Goal: Task Accomplishment & Management: Manage account settings

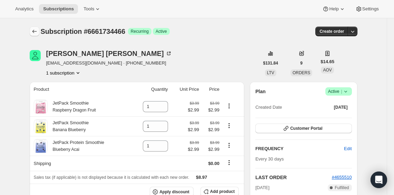
click at [31, 31] on icon "Subscriptions" at bounding box center [34, 31] width 7 height 7
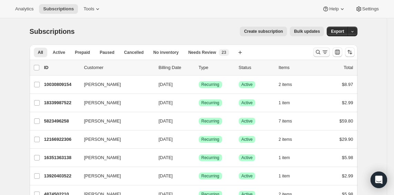
click at [320, 54] on icon "Search and filter results" at bounding box center [317, 52] width 4 height 4
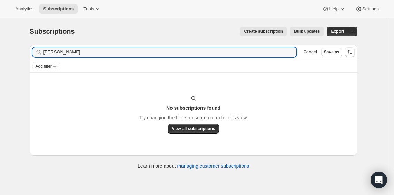
type input "[PERSON_NAME]"
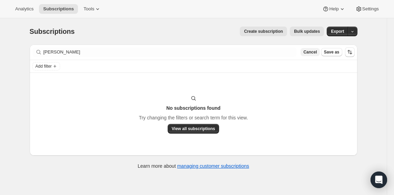
click at [309, 50] on span "Cancel" at bounding box center [309, 52] width 13 height 6
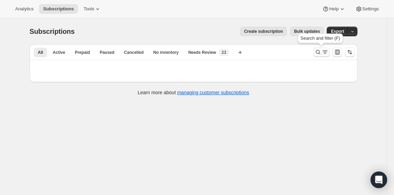
click at [317, 53] on icon "Search and filter results" at bounding box center [317, 52] width 7 height 7
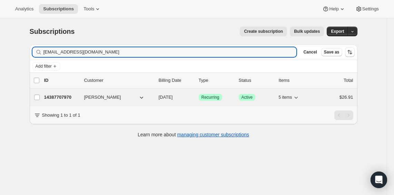
type input "[EMAIL_ADDRESS][DOMAIN_NAME]"
click at [65, 98] on p "14387707970" at bounding box center [61, 97] width 34 height 7
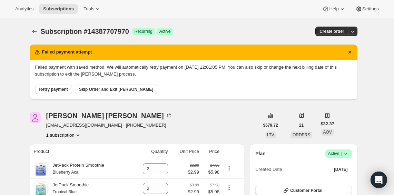
click at [339, 153] on span "Active |" at bounding box center [338, 153] width 21 height 7
click at [334, 169] on span "Pause subscription" at bounding box center [336, 166] width 38 height 5
